Goal: Task Accomplishment & Management: Manage account settings

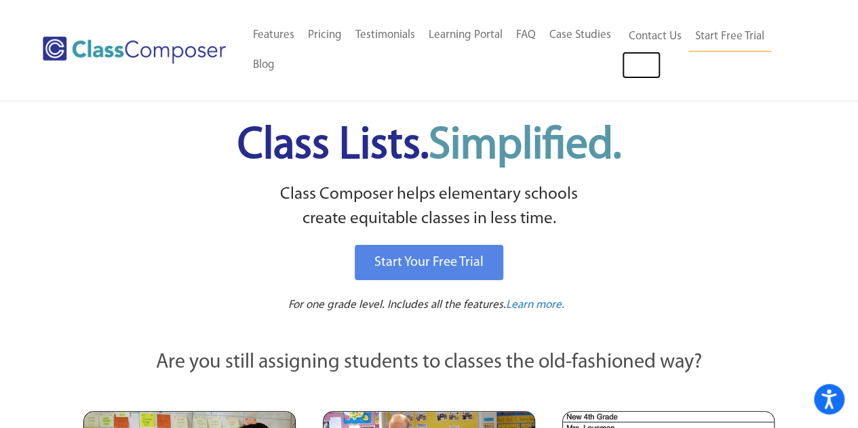
click at [633, 59] on link "Log In" at bounding box center [641, 65] width 39 height 27
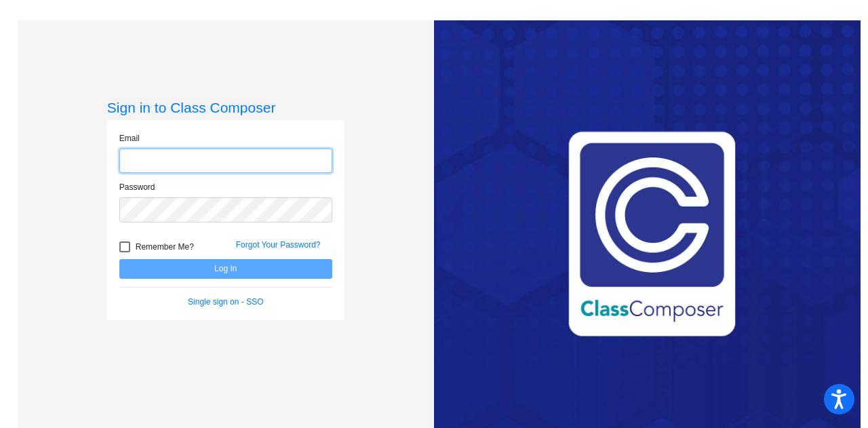
type input "[PERSON_NAME][EMAIL_ADDRESS][PERSON_NAME][DOMAIN_NAME]"
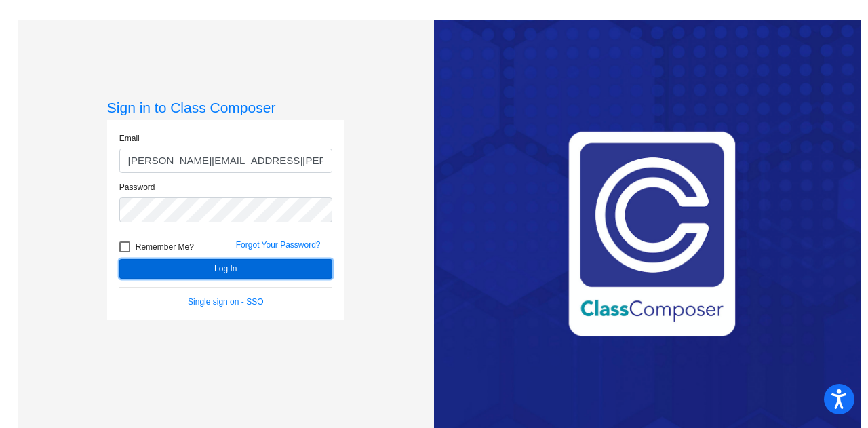
click at [224, 273] on button "Log In" at bounding box center [225, 269] width 213 height 20
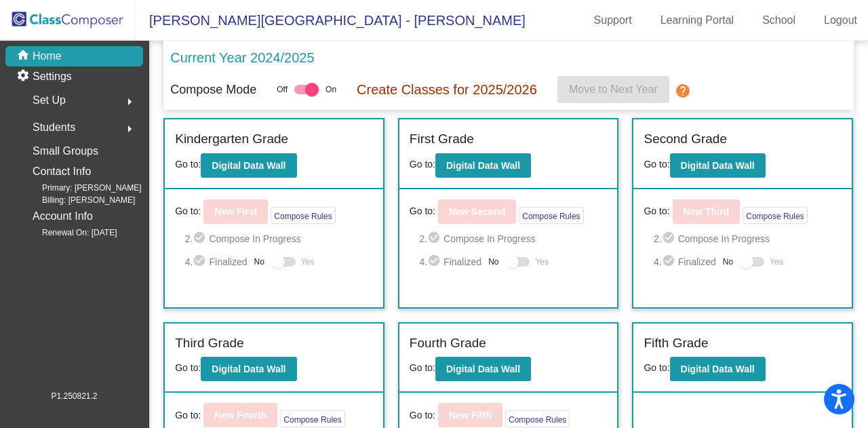
click at [778, 21] on link "School" at bounding box center [778, 20] width 55 height 22
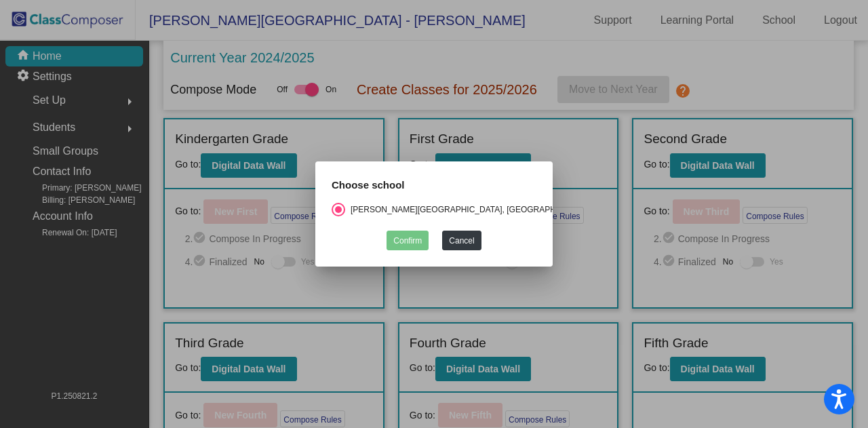
click at [461, 239] on button "Cancel" at bounding box center [461, 240] width 39 height 20
